Goal: Task Accomplishment & Management: Manage account settings

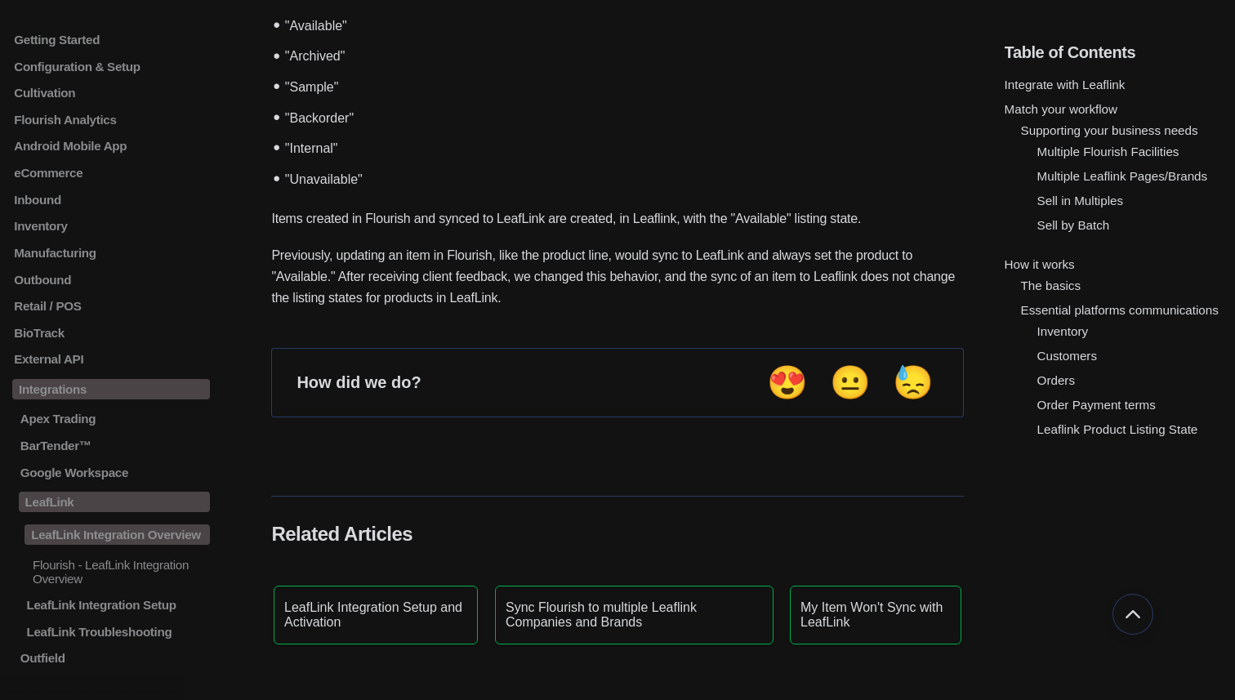
scroll to position [4424, 0]
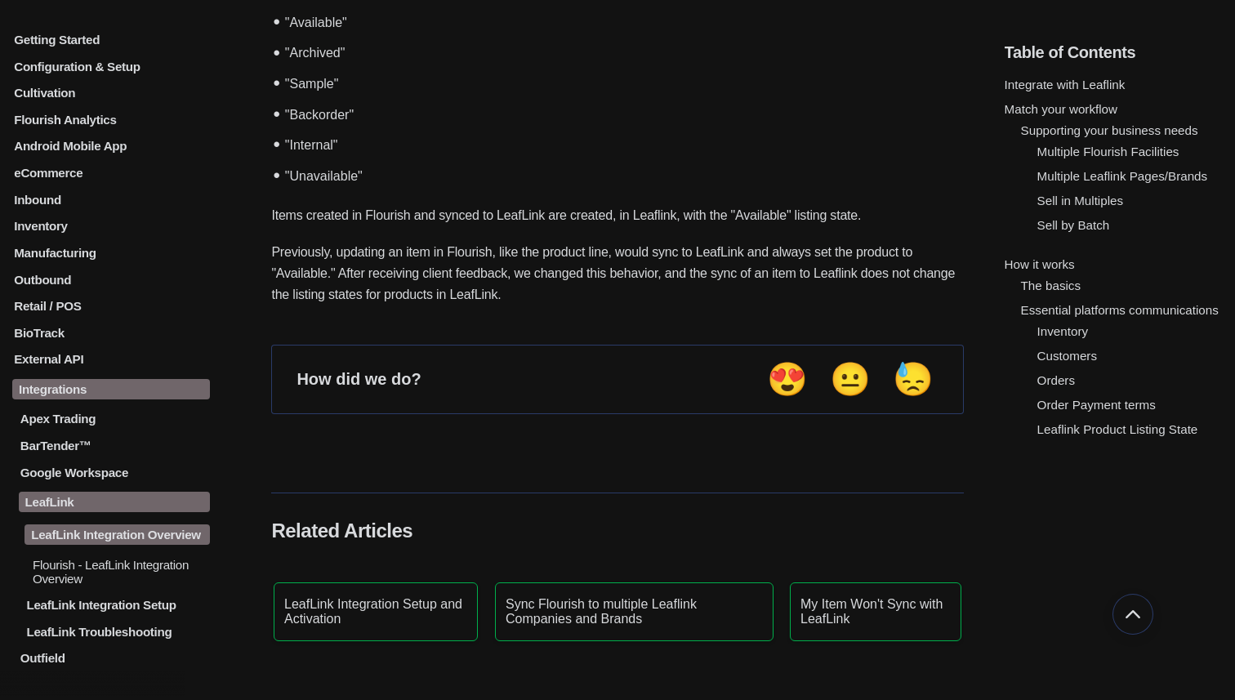
click at [131, 635] on p "LeafLink Troubleshooting" at bounding box center [117, 632] width 185 height 14
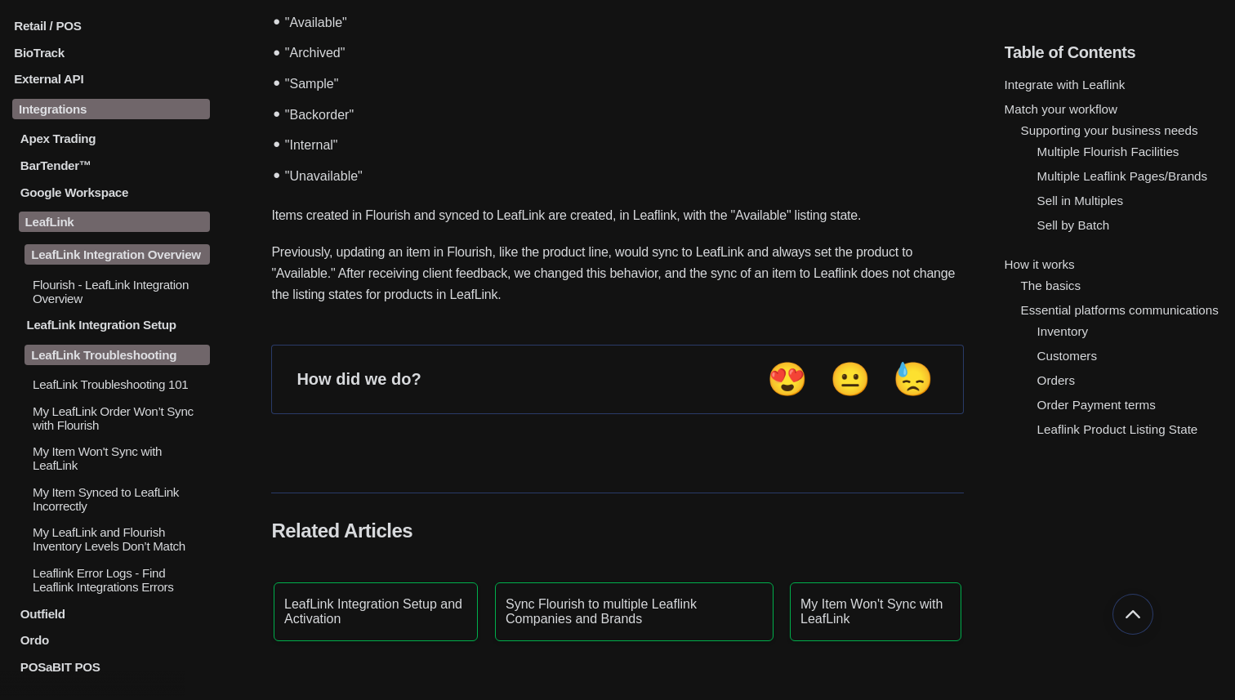
scroll to position [286, 0]
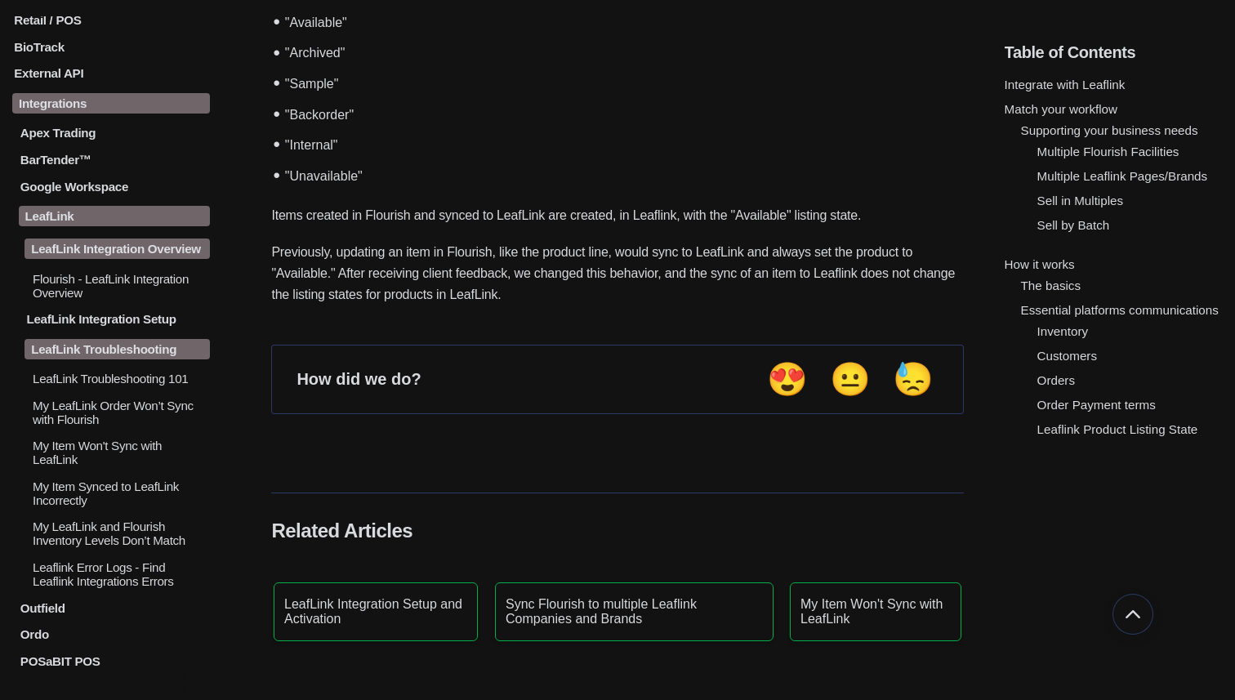
click at [167, 300] on p "Flourish - LeafLink Integration Overview" at bounding box center [120, 286] width 179 height 28
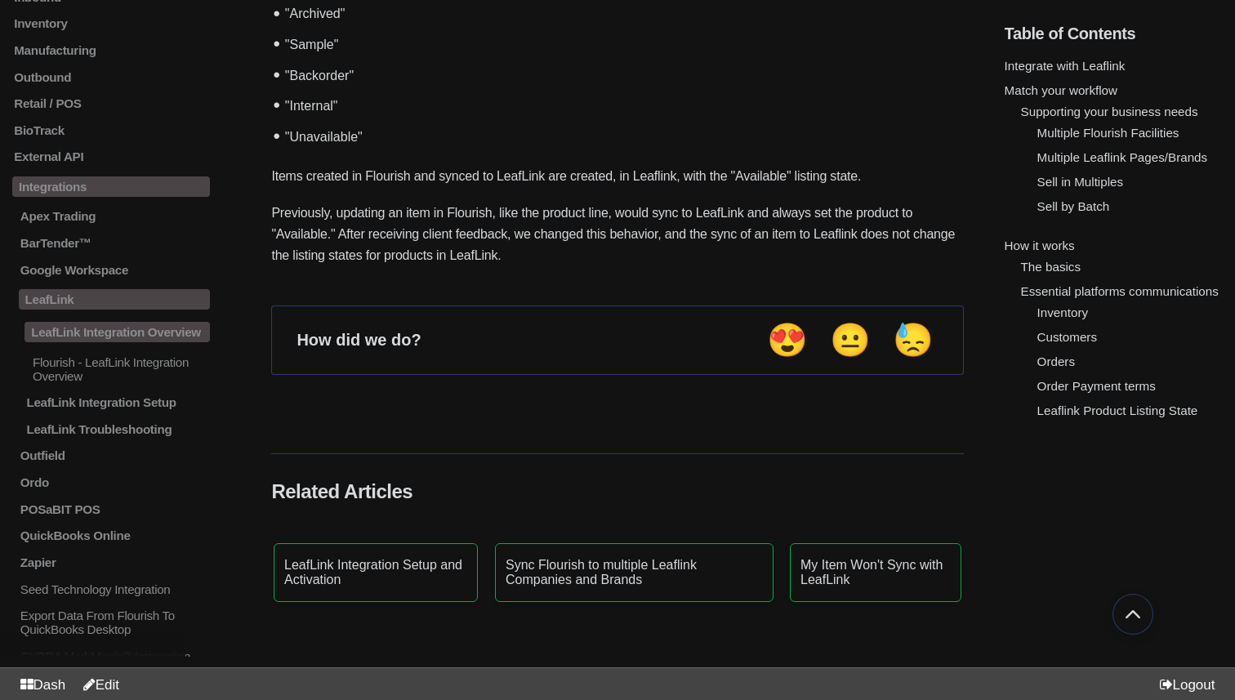
scroll to position [4586, 0]
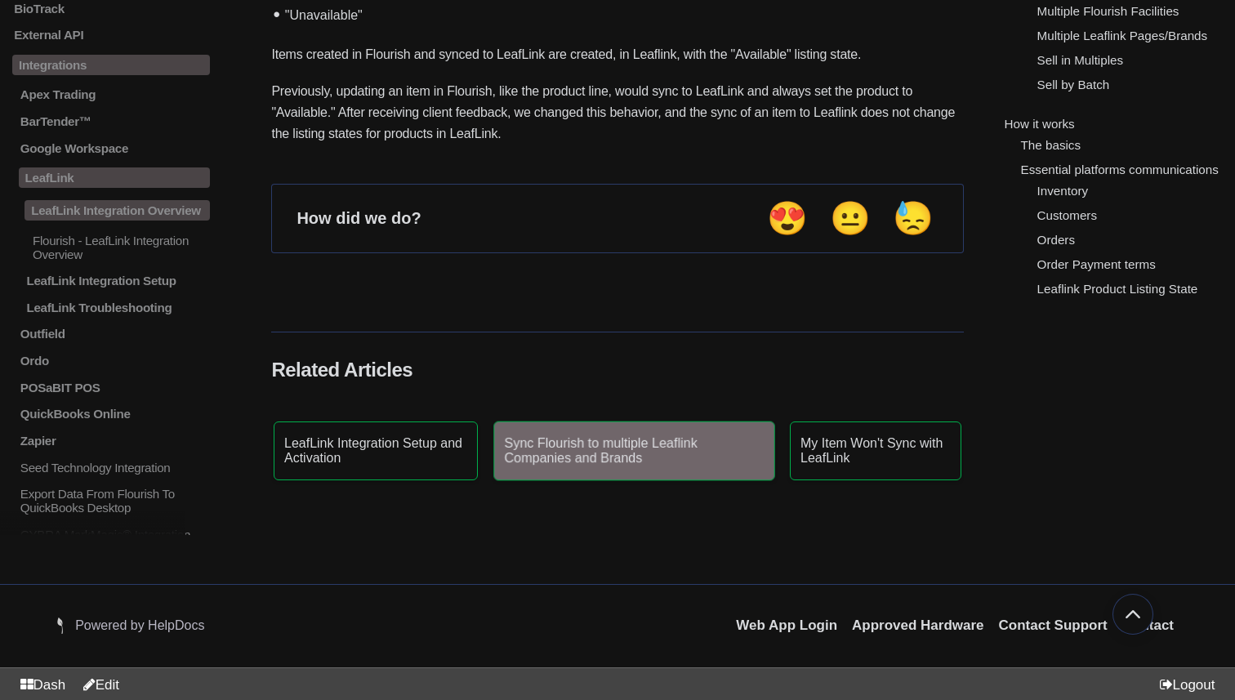
click at [633, 443] on p "Sync Flourish to multiple Leaflink Companies and Brands" at bounding box center [634, 450] width 260 height 29
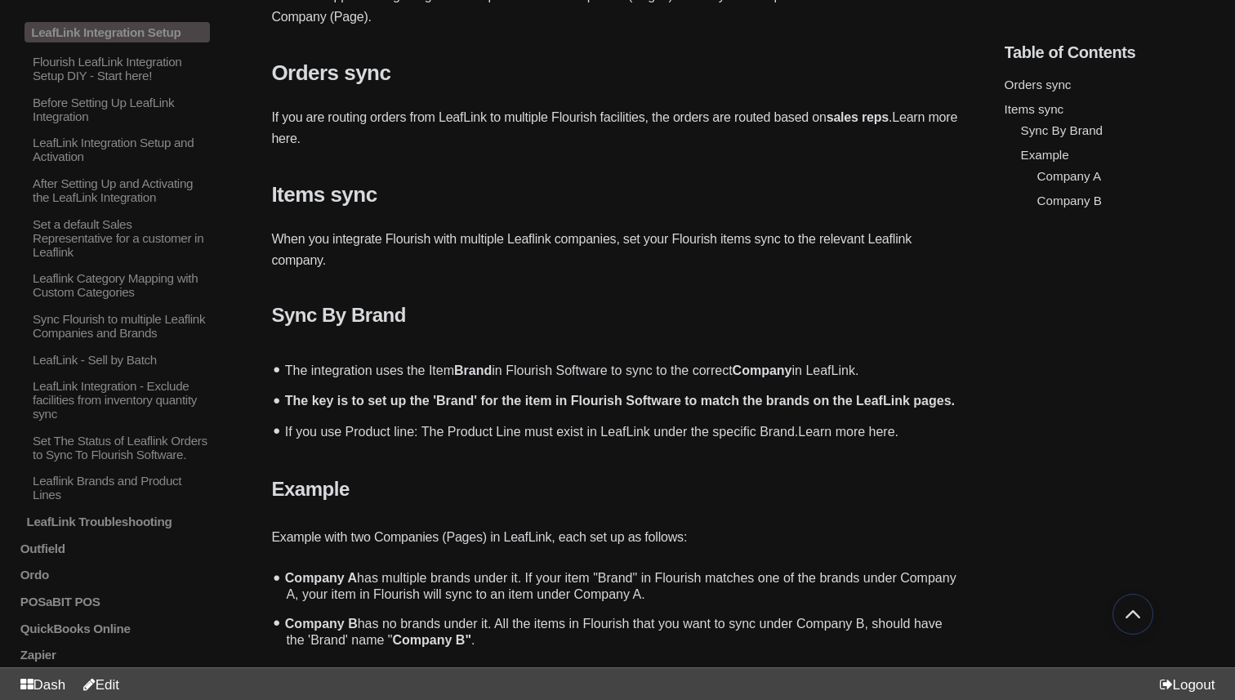
scroll to position [334, 0]
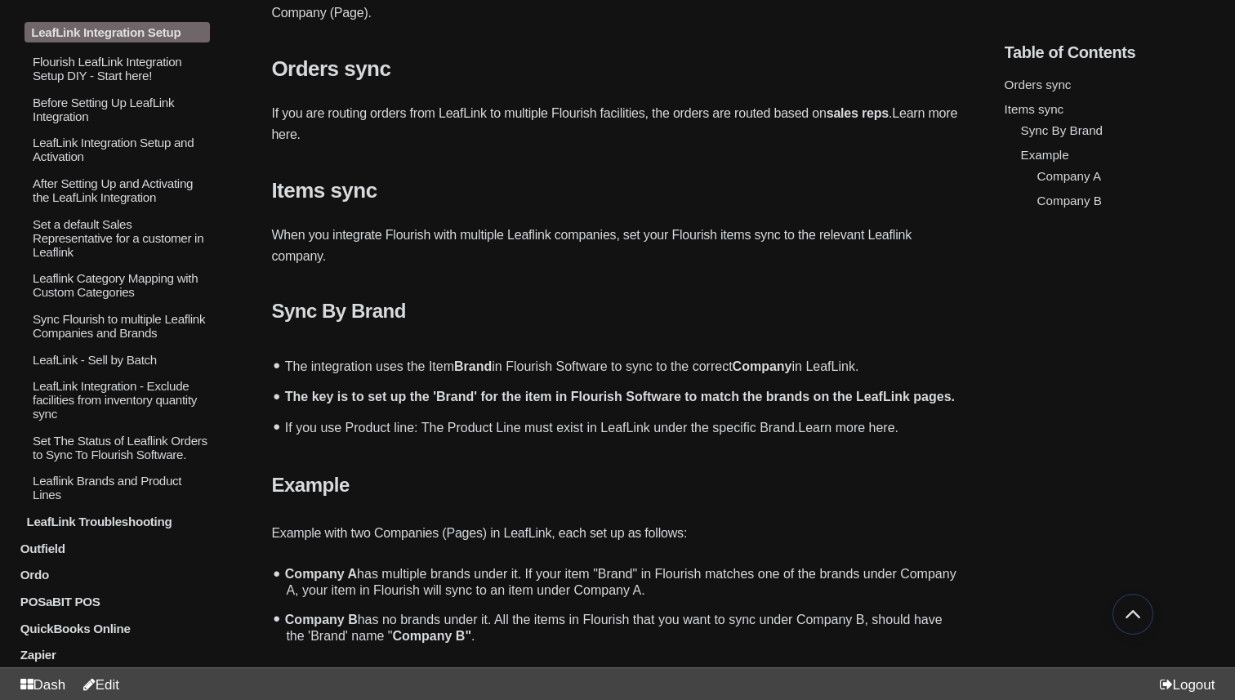
click at [123, 300] on p "Leaflink Category Mapping with Custom Categories" at bounding box center [120, 286] width 179 height 28
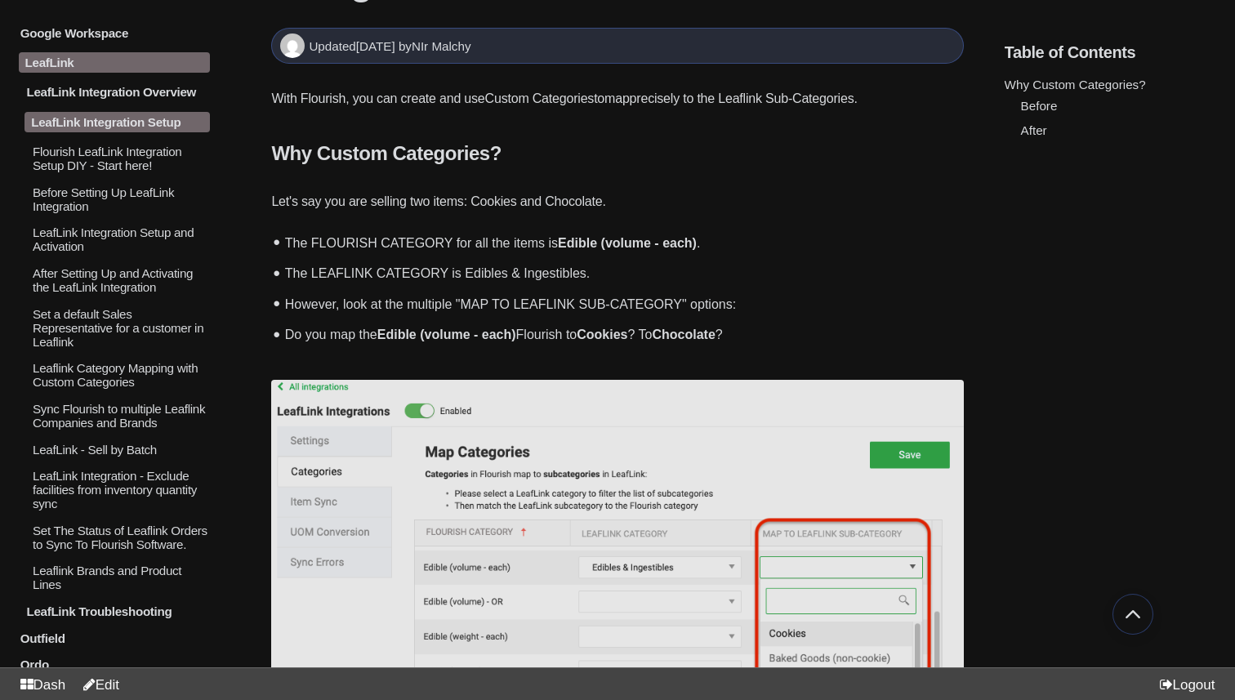
scroll to position [442, 0]
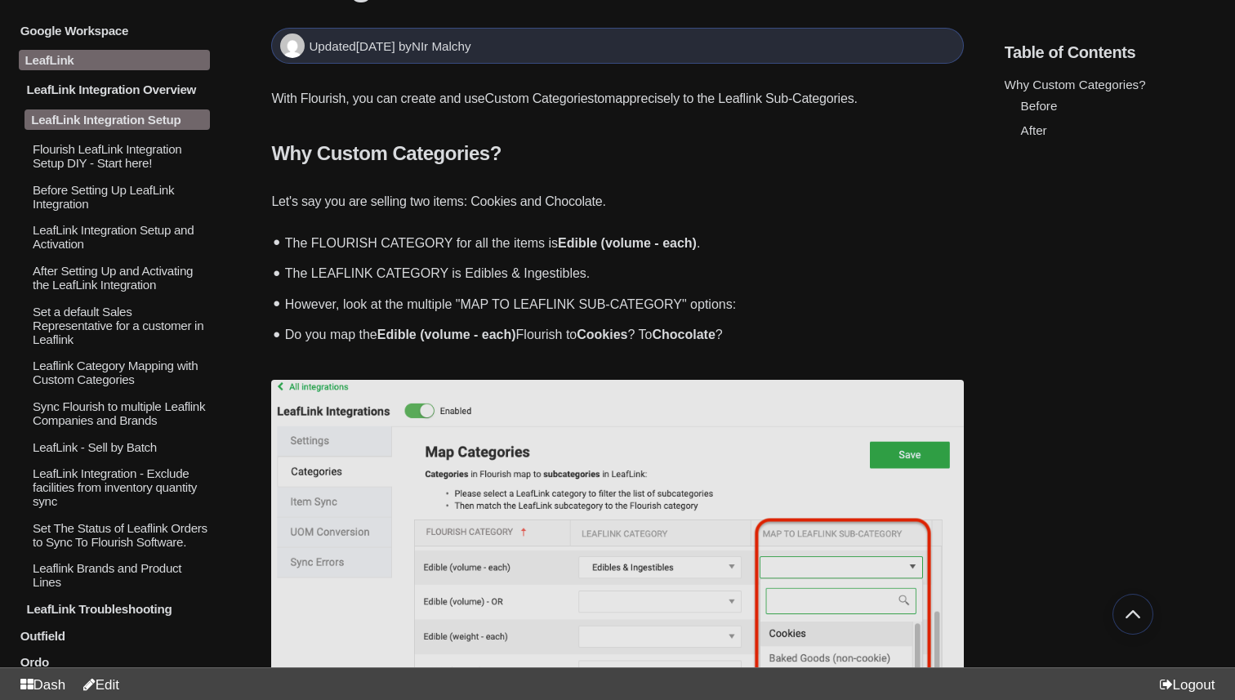
click at [128, 454] on p "LeafLink - Sell by Batch" at bounding box center [120, 447] width 179 height 14
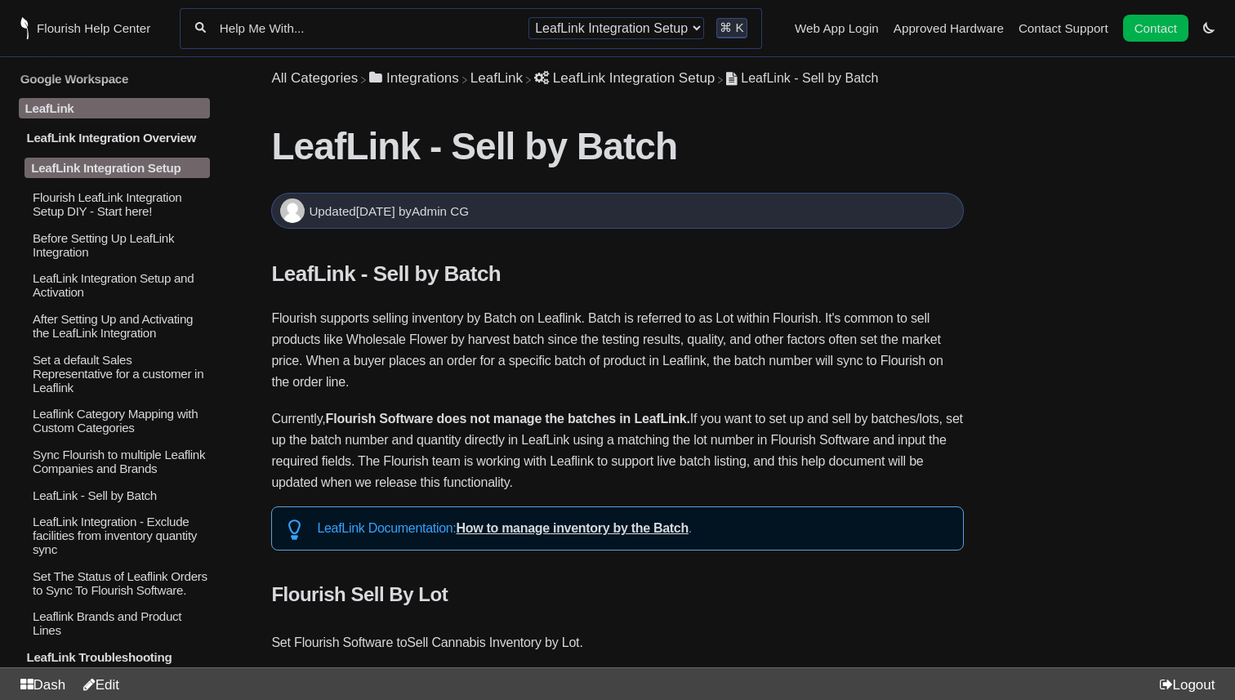
scroll to position [444, 0]
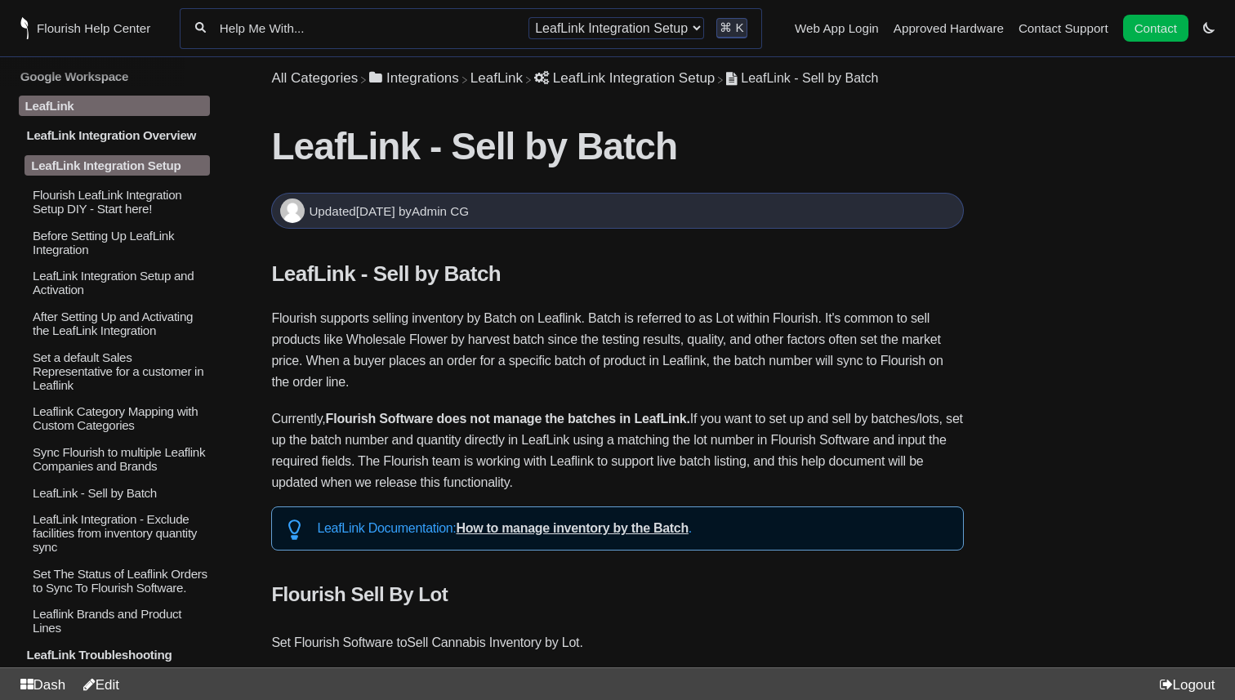
click at [140, 473] on p "Sync Flourish to multiple Leaflink Companies and Brands" at bounding box center [120, 459] width 179 height 28
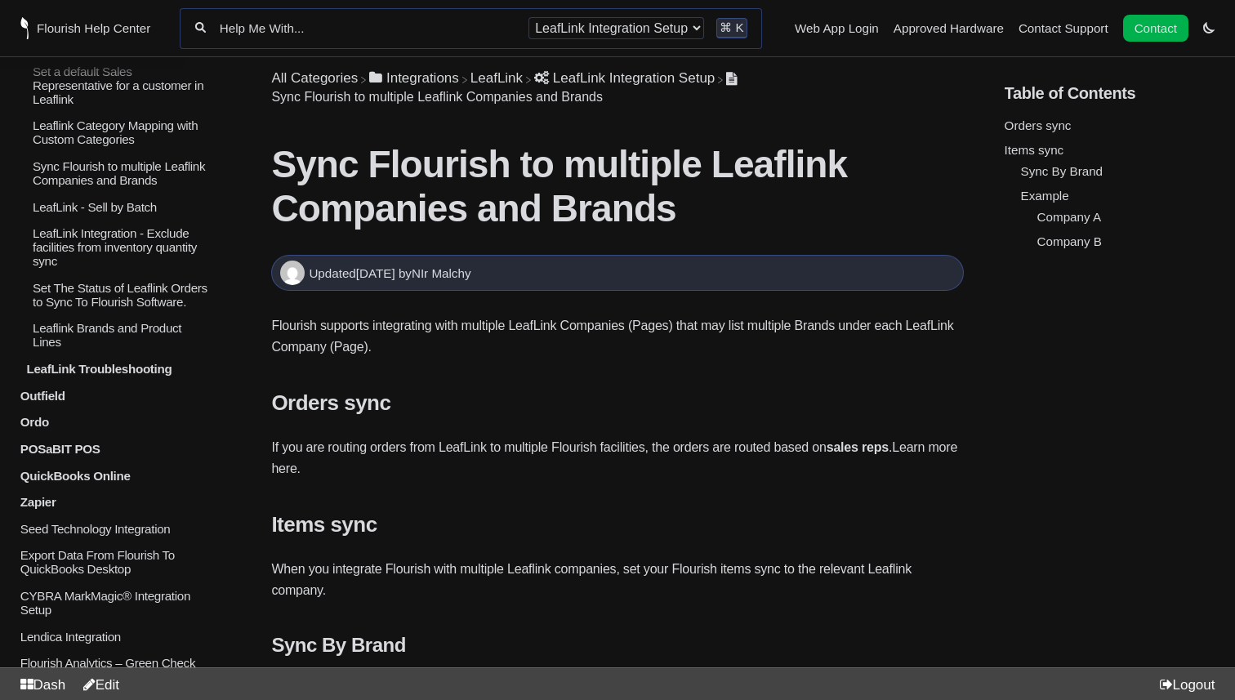
scroll to position [728, 0]
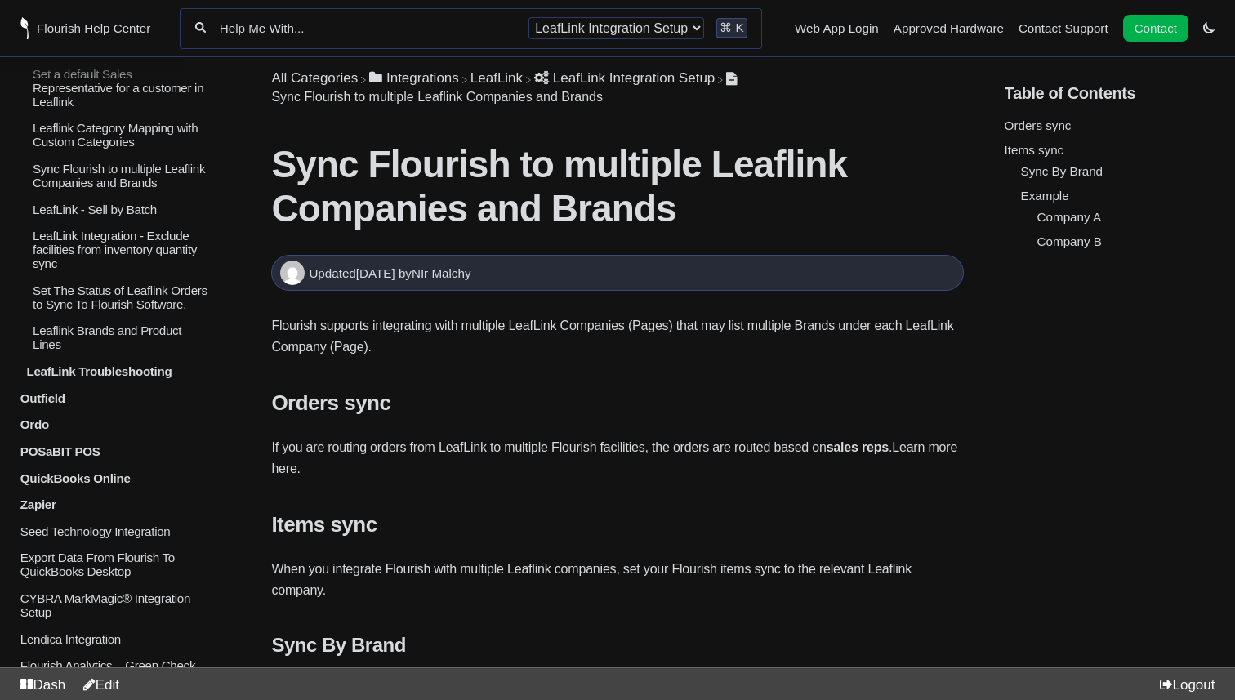
click at [132, 311] on p "Set The Status of Leaflink Orders to Sync To Flourish Software." at bounding box center [120, 297] width 179 height 28
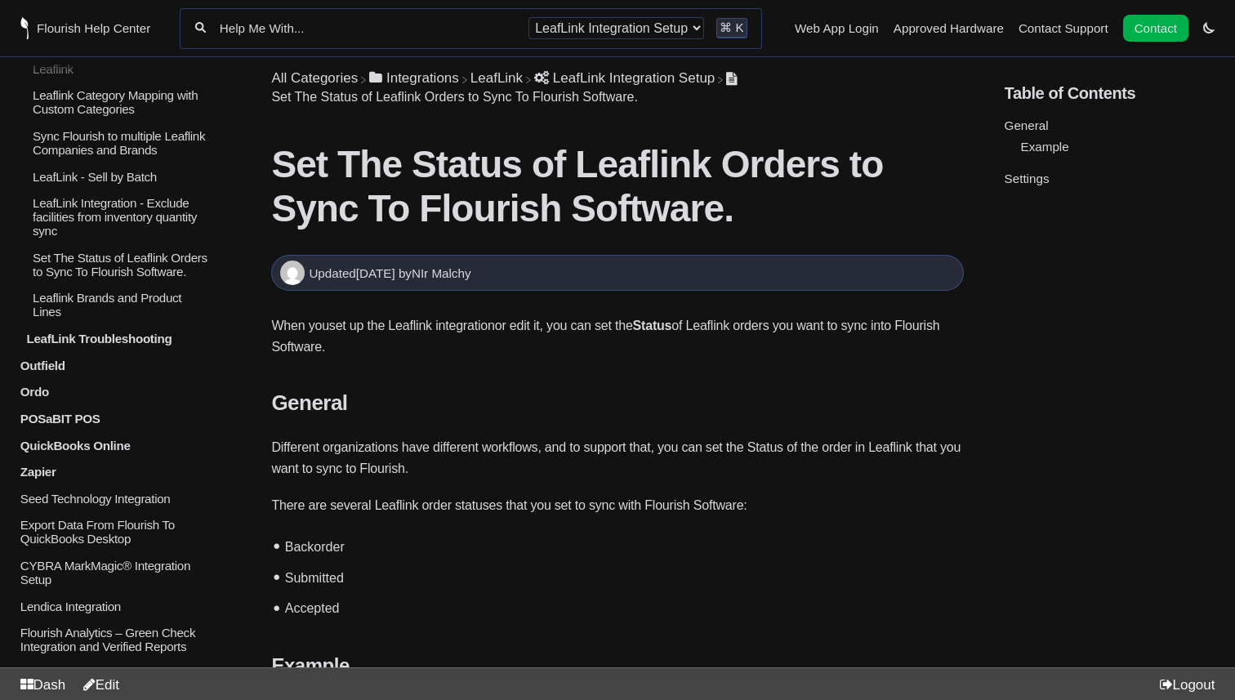
scroll to position [772, 0]
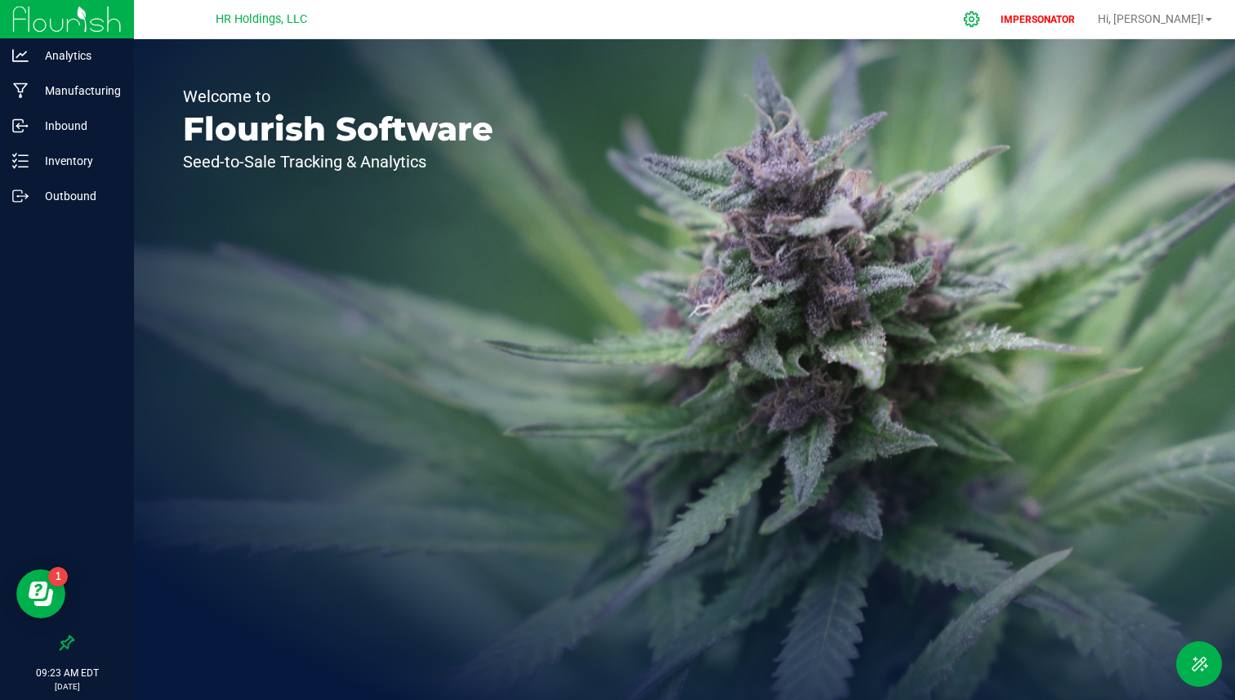
click at [980, 26] on icon at bounding box center [971, 19] width 17 height 17
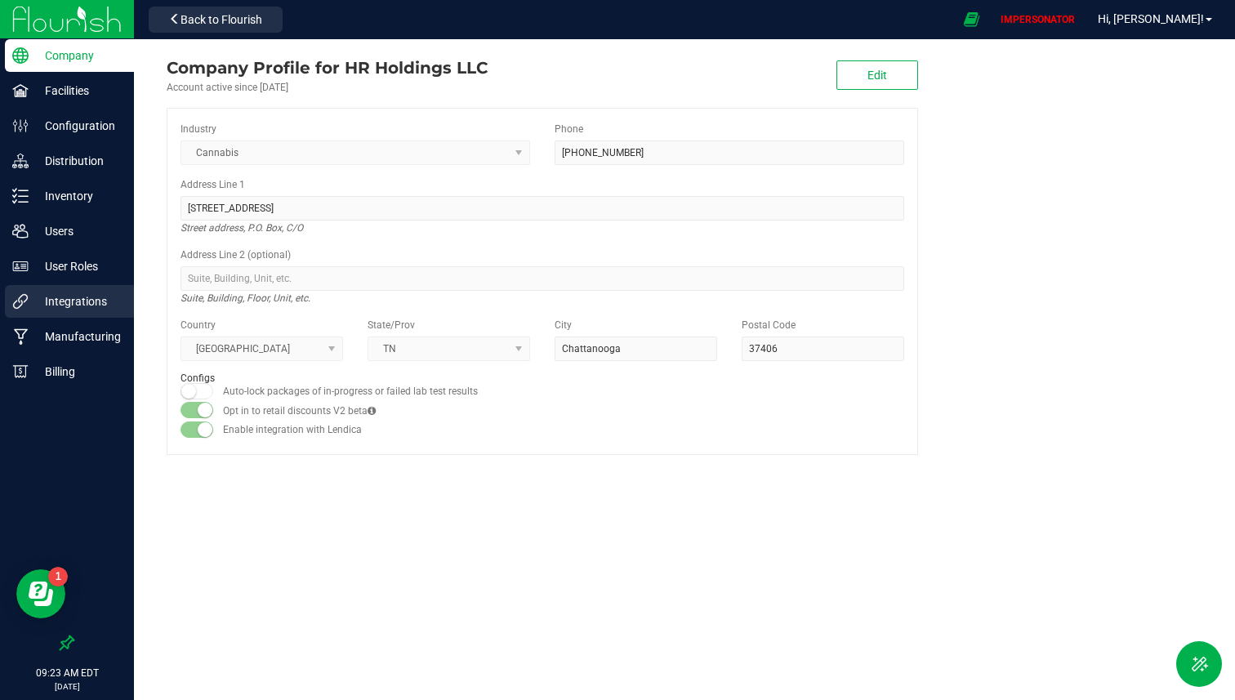
click at [83, 293] on p "Integrations" at bounding box center [78, 302] width 98 height 20
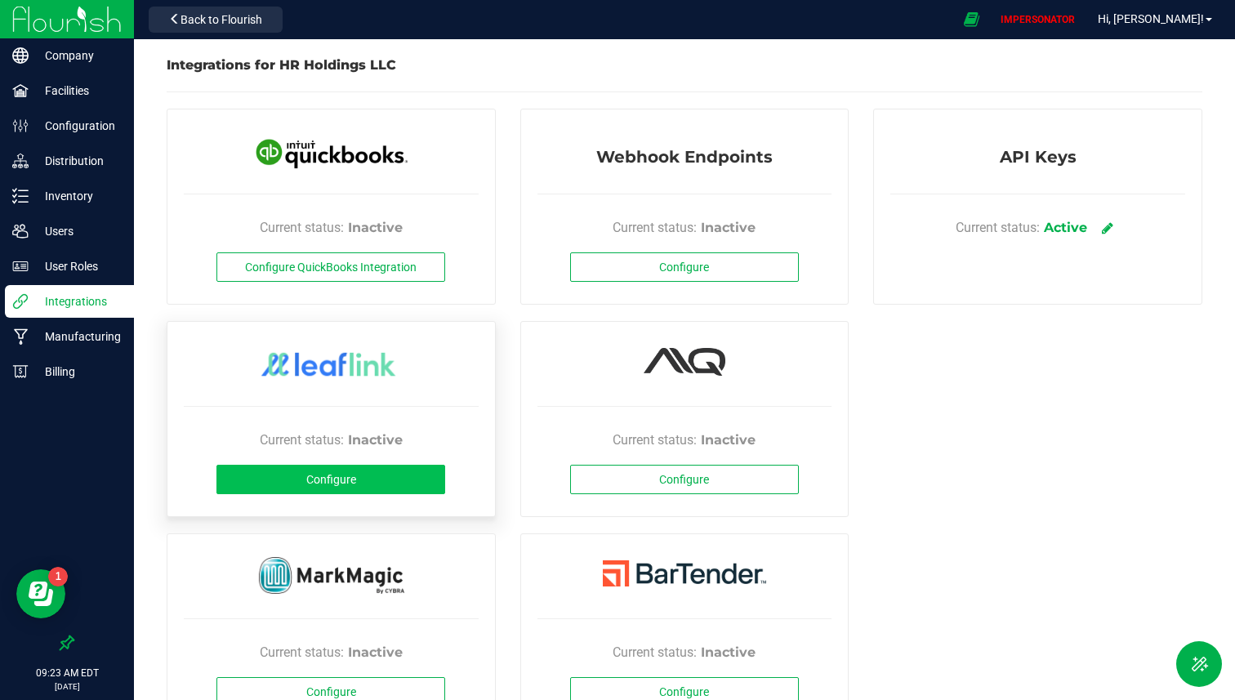
click at [351, 475] on span "Configure" at bounding box center [331, 479] width 50 height 13
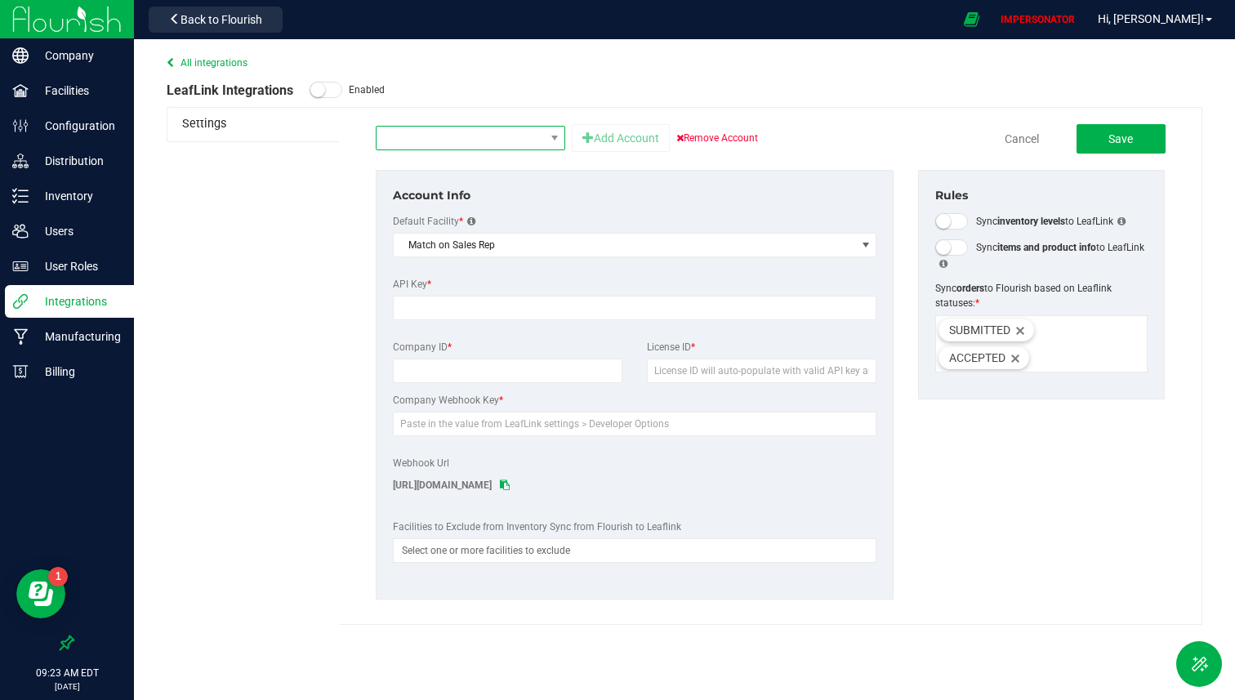
click at [431, 147] on span "NO DATA FOUND" at bounding box center [460, 138] width 167 height 23
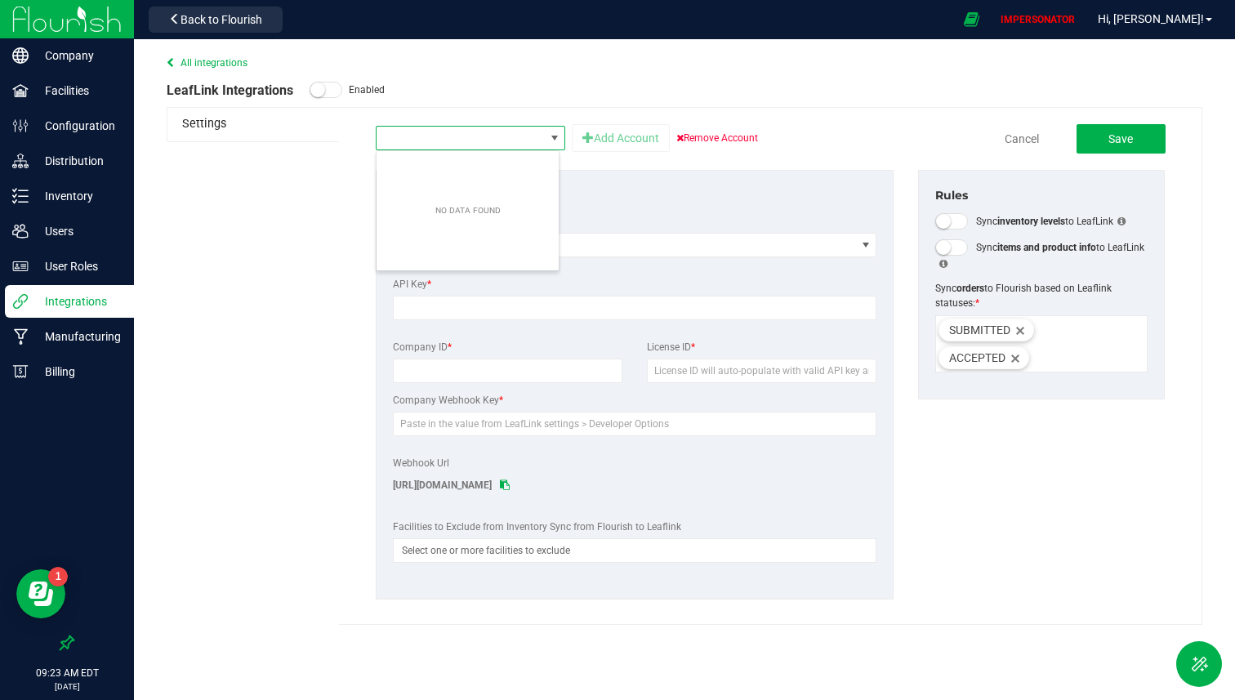
scroll to position [25, 184]
click at [431, 147] on span "NO DATA FOUND" at bounding box center [460, 138] width 167 height 23
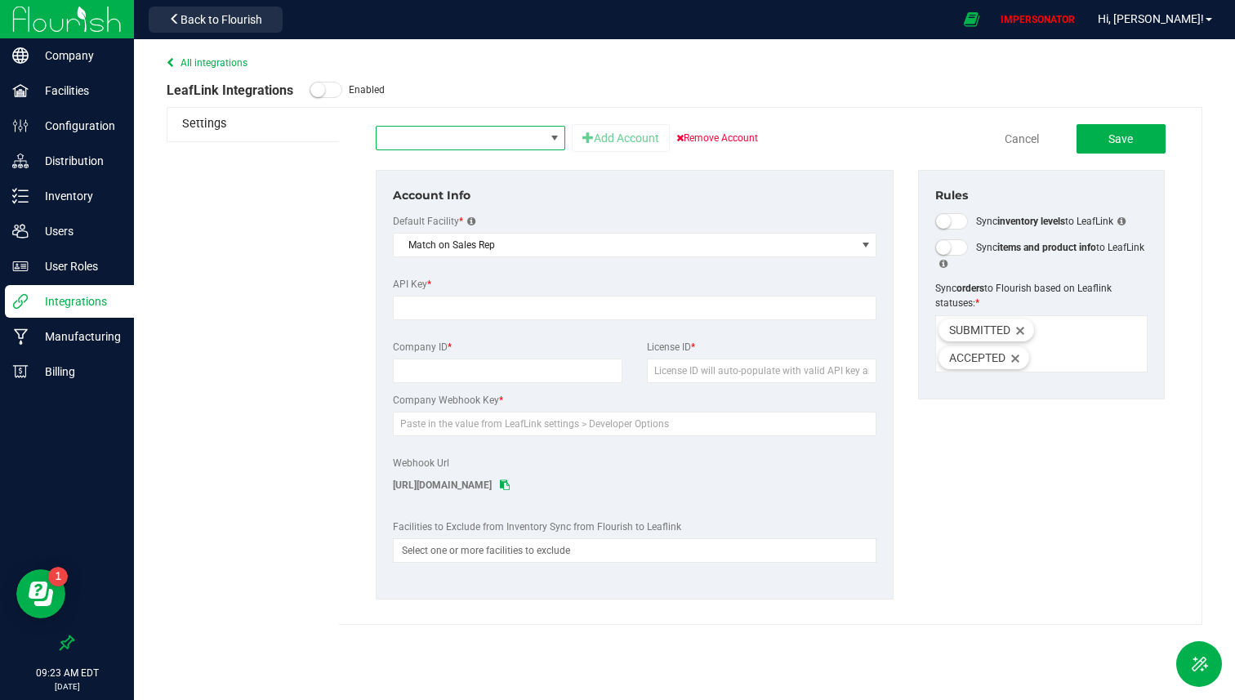
click at [333, 91] on span at bounding box center [326, 90] width 33 height 16
click at [323, 92] on span at bounding box center [326, 90] width 33 height 16
click at [454, 139] on span "NO DATA FOUND" at bounding box center [460, 138] width 167 height 23
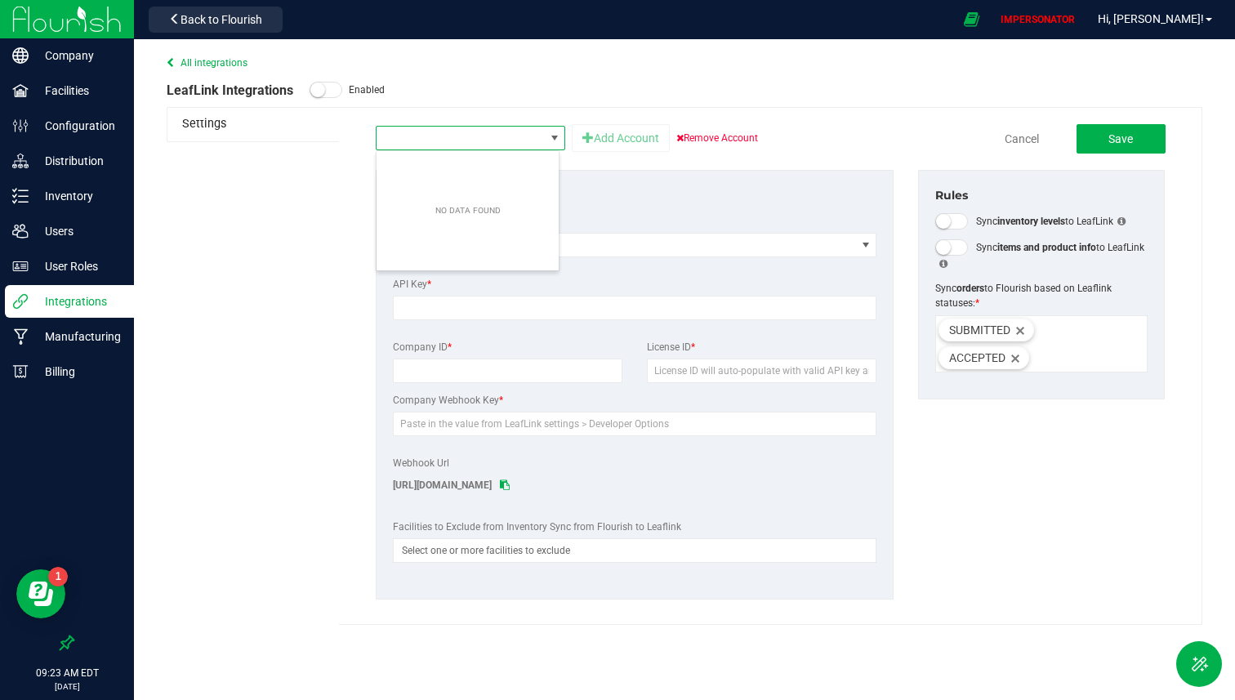
click at [631, 328] on div "API Key *" at bounding box center [635, 303] width 508 height 53
